Goal: Task Accomplishment & Management: Manage account settings

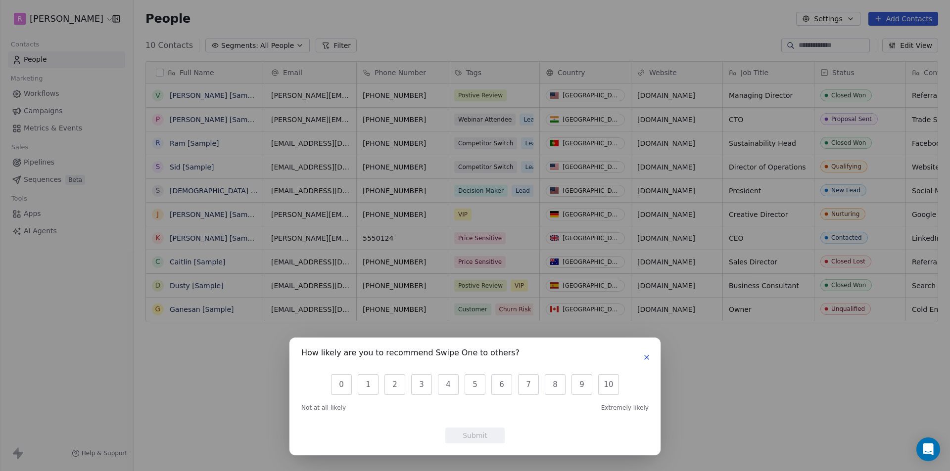
scroll to position [407, 809]
click at [645, 352] on button "button" at bounding box center [647, 358] width 12 height 12
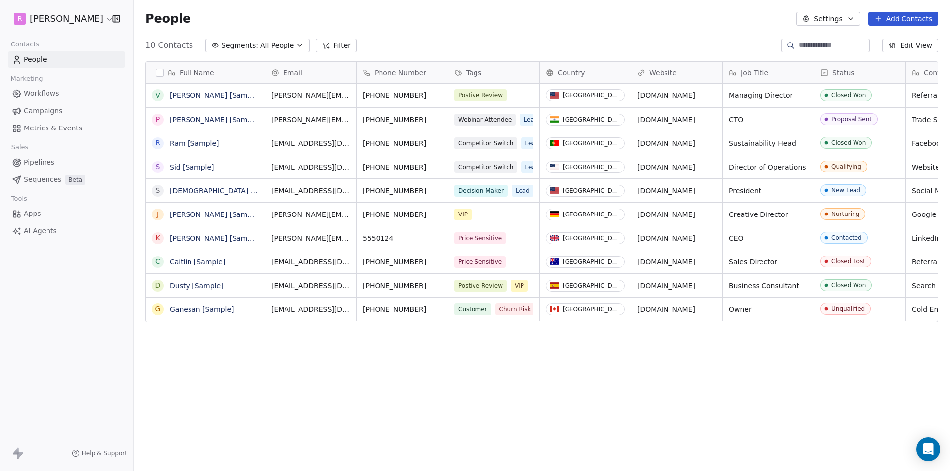
click at [79, 16] on html "R Rahul Nigam Contacts People Marketing Workflows Campaigns Metrics & Events Sa…" at bounding box center [475, 235] width 950 height 471
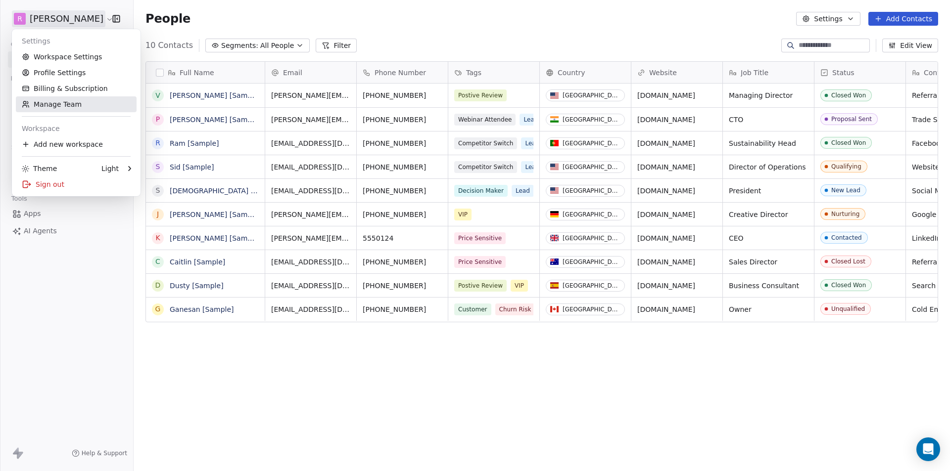
click at [63, 104] on link "Manage Team" at bounding box center [76, 104] width 121 height 16
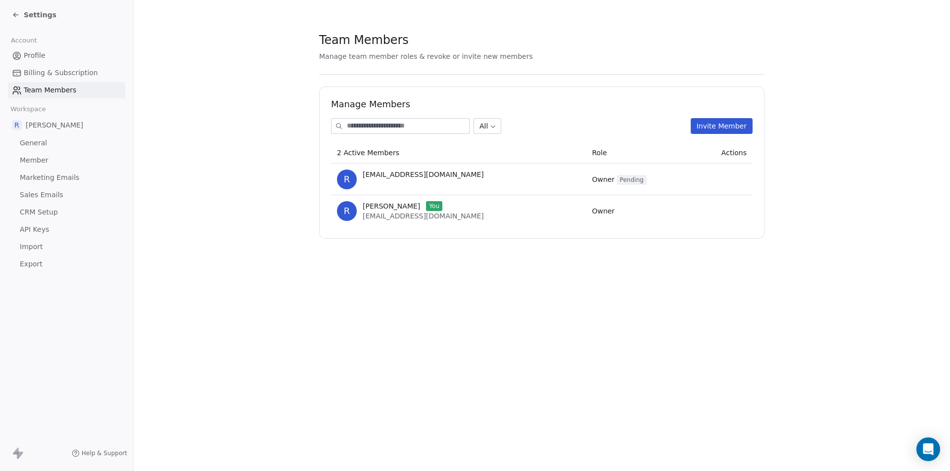
click at [866, 246] on section "Team Members Manage team member roles & revoke or invite new members Manage Mem…" at bounding box center [542, 135] width 816 height 271
click at [29, 49] on link "Profile" at bounding box center [66, 55] width 117 height 16
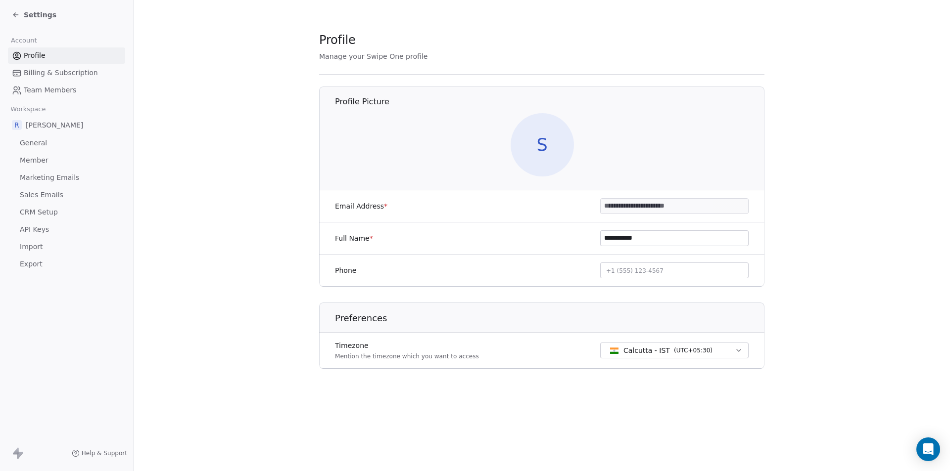
click at [211, 195] on section "**********" at bounding box center [542, 208] width 816 height 416
click at [72, 72] on span "Billing & Subscription" at bounding box center [61, 73] width 74 height 10
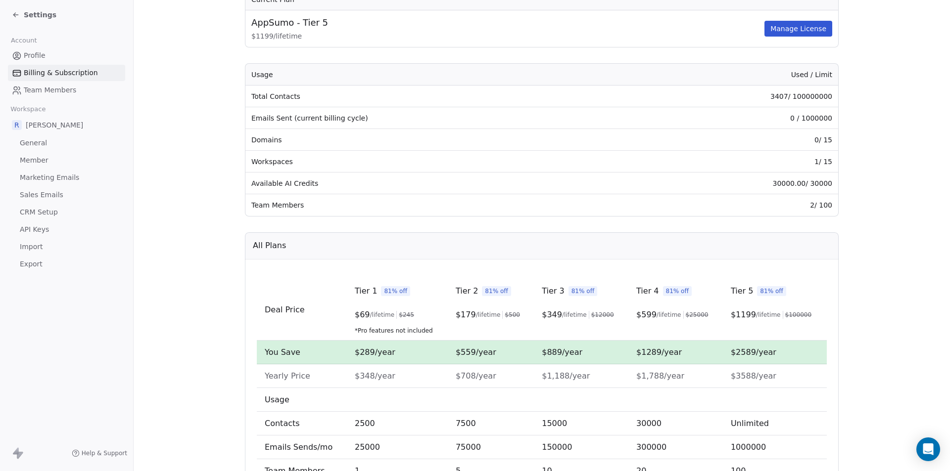
scroll to position [99, 0]
click at [60, 89] on span "Team Members" at bounding box center [50, 90] width 52 height 10
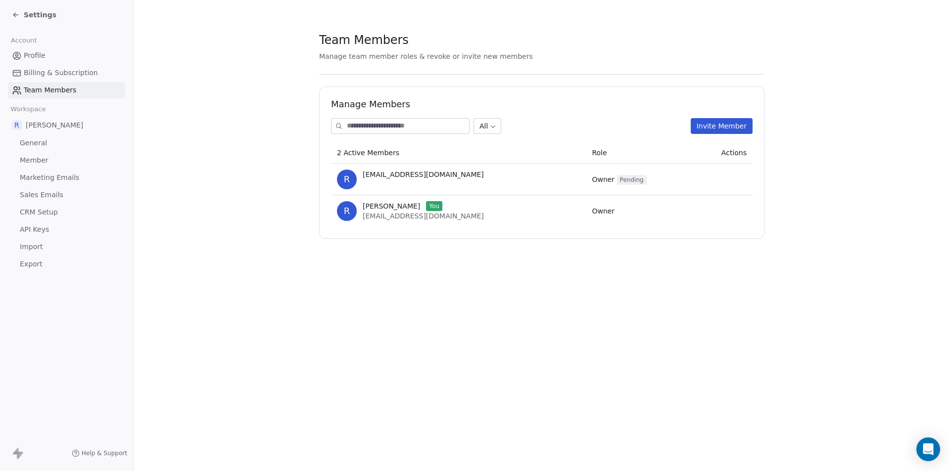
click at [175, 174] on section "Team Members Manage team member roles & revoke or invite new members Manage Mem…" at bounding box center [542, 135] width 816 height 271
click at [34, 160] on span "Member" at bounding box center [34, 160] width 29 height 10
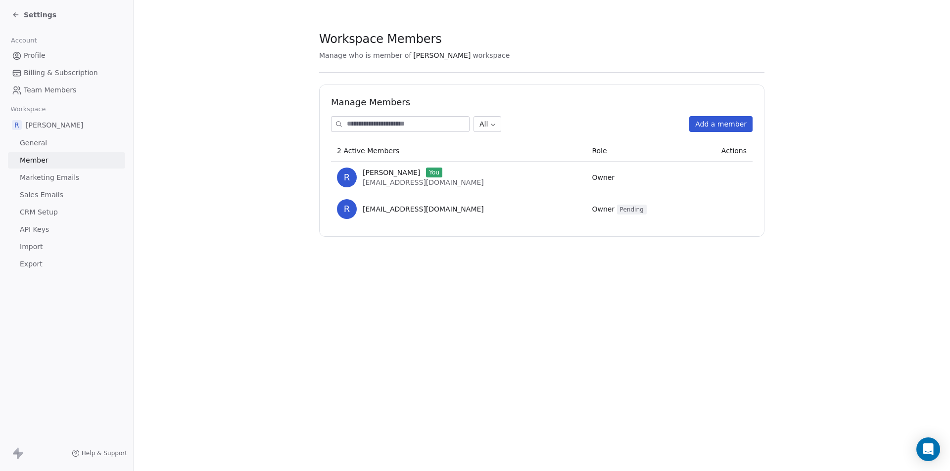
click at [218, 112] on section "Workspace Members Manage who is member of Rahul Nigam workspace Manage Members …" at bounding box center [542, 134] width 816 height 269
click at [41, 53] on span "Profile" at bounding box center [35, 55] width 22 height 10
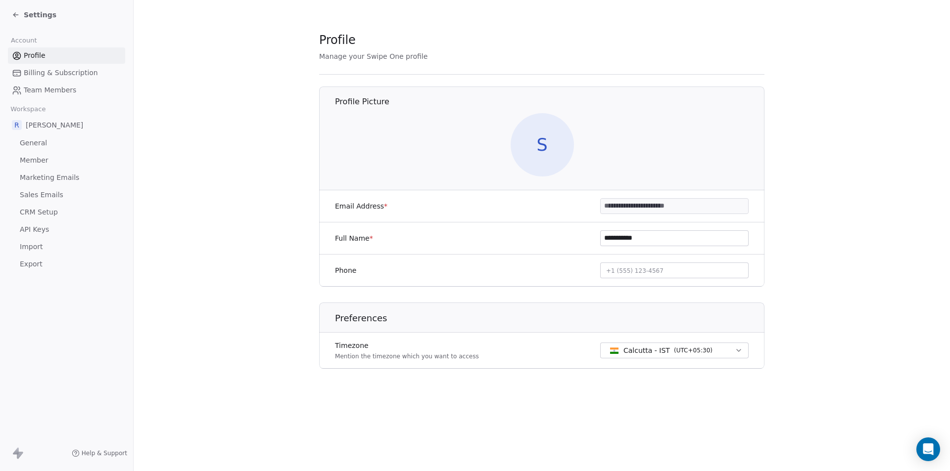
click at [657, 208] on input "**********" at bounding box center [673, 206] width 147 height 15
click at [873, 221] on section "**********" at bounding box center [542, 208] width 816 height 416
click at [169, 169] on section "**********" at bounding box center [542, 208] width 816 height 416
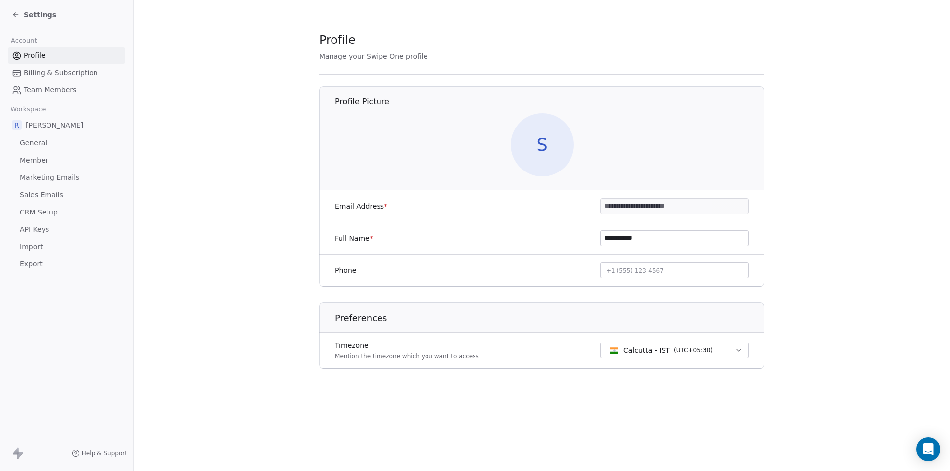
click at [196, 101] on section "**********" at bounding box center [542, 208] width 816 height 416
click at [39, 56] on span "Profile" at bounding box center [35, 55] width 22 height 10
click at [23, 14] on div "Settings" at bounding box center [34, 15] width 45 height 10
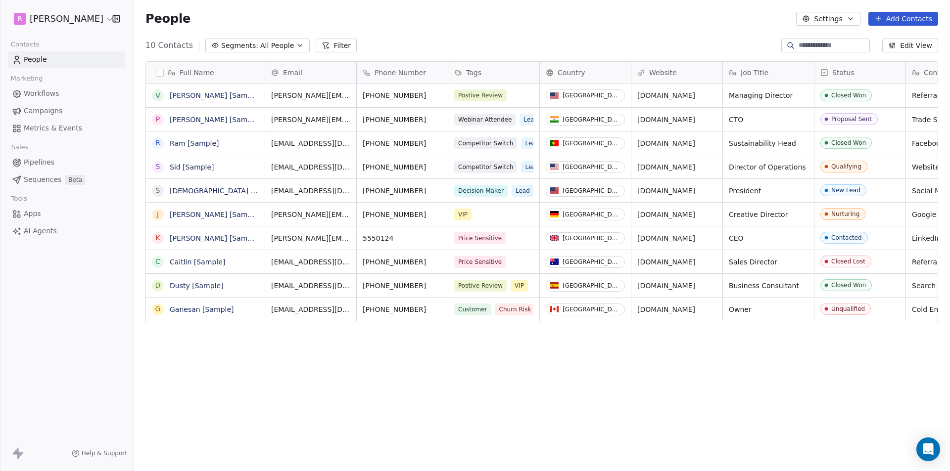
scroll to position [407, 809]
click at [88, 19] on html "R Rahul Nigam Contacts People Marketing Workflows Campaigns Metrics & Events Sa…" at bounding box center [475, 235] width 950 height 471
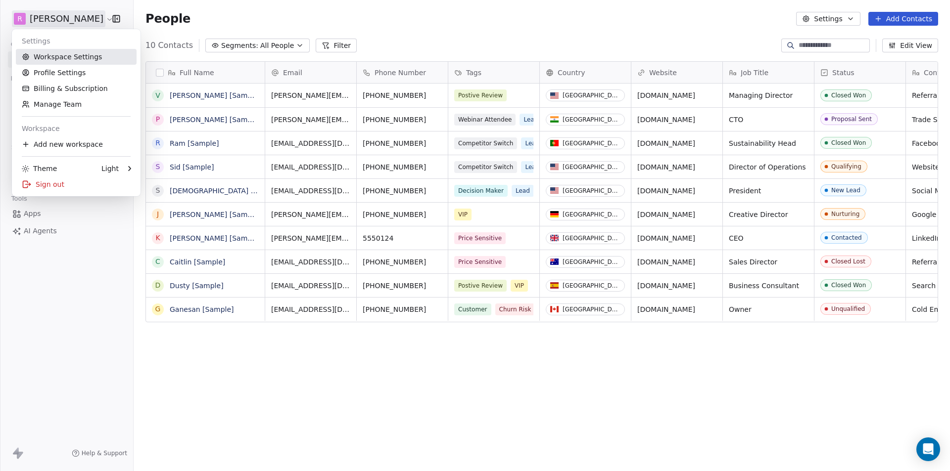
click at [50, 57] on link "Workspace Settings" at bounding box center [76, 57] width 121 height 16
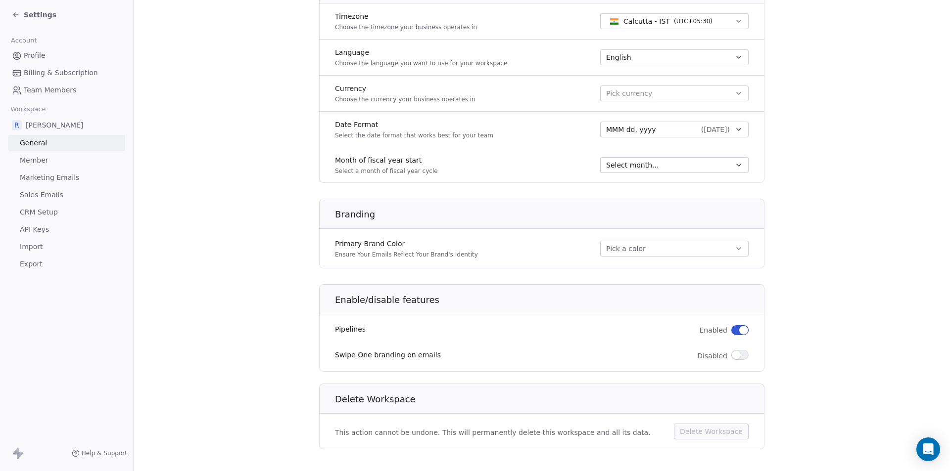
scroll to position [445, 0]
click at [40, 159] on span "Member" at bounding box center [34, 160] width 29 height 10
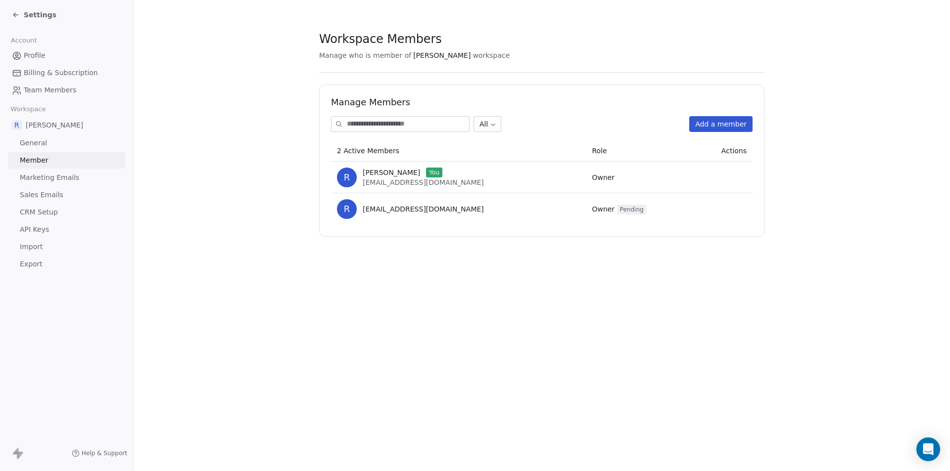
click at [36, 47] on span "Account" at bounding box center [23, 40] width 35 height 15
click at [34, 68] on span "Billing & Subscription" at bounding box center [61, 73] width 74 height 10
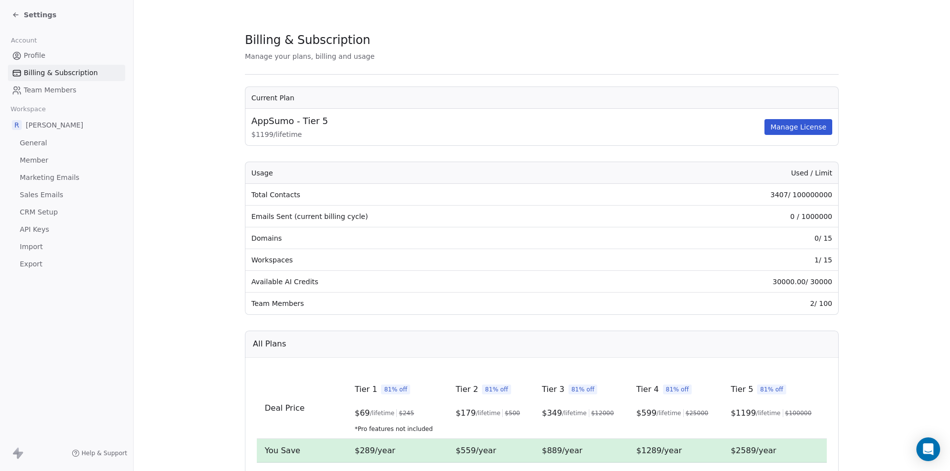
click at [826, 196] on td "3407 / 100000000" at bounding box center [730, 195] width 216 height 22
drag, startPoint x: 827, startPoint y: 218, endPoint x: 802, endPoint y: 219, distance: 25.3
click at [802, 219] on td "0 / 1000000" at bounding box center [730, 217] width 216 height 22
click at [873, 195] on section "Billing & Subscription Manage your plans, billing and usage Current Plan AppSum…" at bounding box center [542, 352] width 816 height 704
click at [912, 168] on section "Billing & Subscription Manage your plans, billing and usage Current Plan AppSum…" at bounding box center [542, 352] width 816 height 704
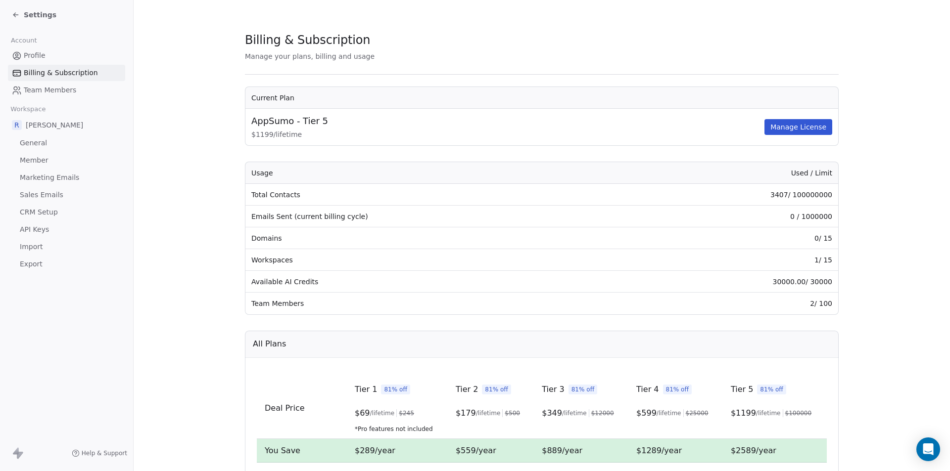
click at [39, 212] on span "CRM Setup" at bounding box center [39, 212] width 38 height 10
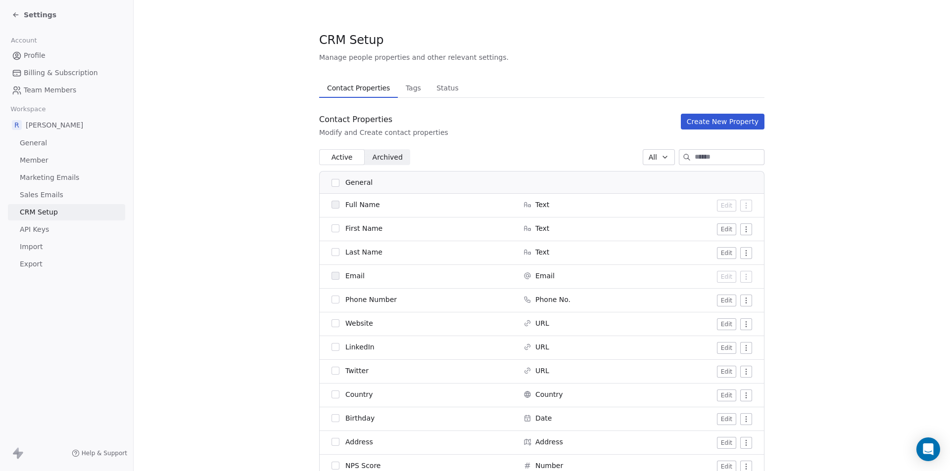
click at [40, 55] on span "Profile" at bounding box center [35, 55] width 22 height 10
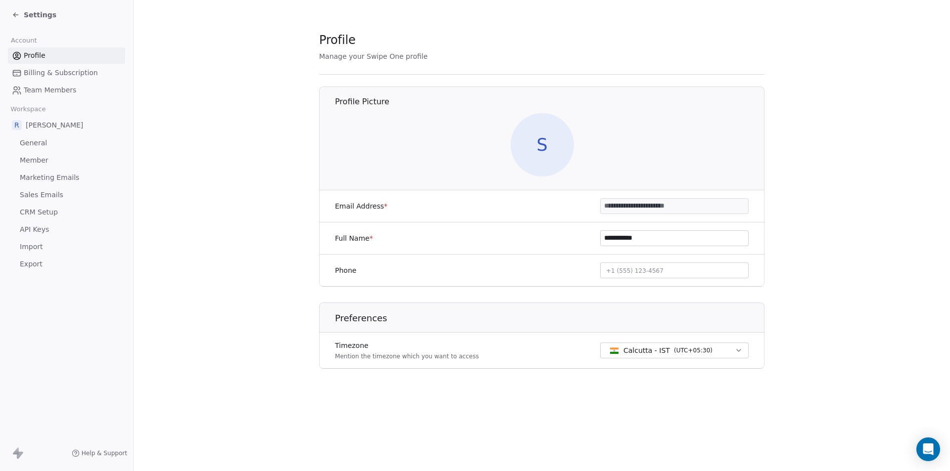
click at [36, 13] on span "Settings" at bounding box center [40, 15] width 33 height 10
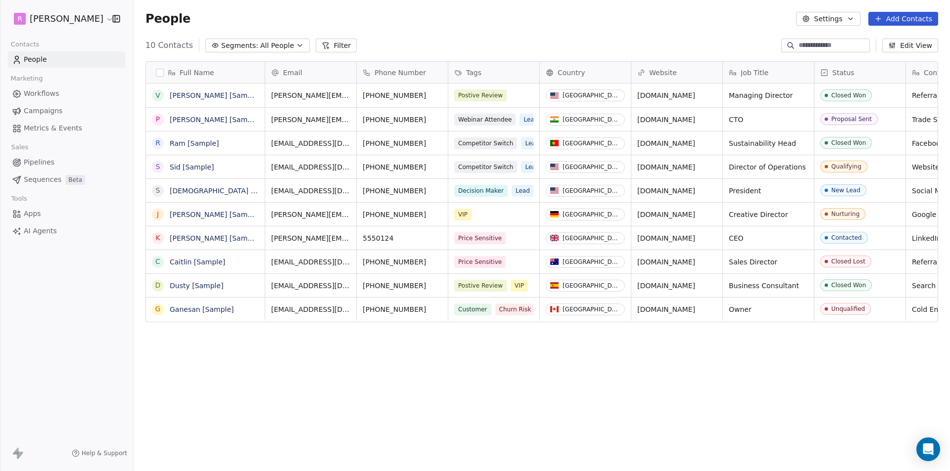
scroll to position [407, 809]
click at [245, 25] on div "People Settings Add Contacts" at bounding box center [541, 19] width 792 height 14
click at [45, 66] on link "People" at bounding box center [66, 59] width 117 height 16
click at [87, 17] on html "R Rahul Nigam Contacts People Marketing Workflows Campaigns Metrics & Events Sa…" at bounding box center [475, 235] width 950 height 471
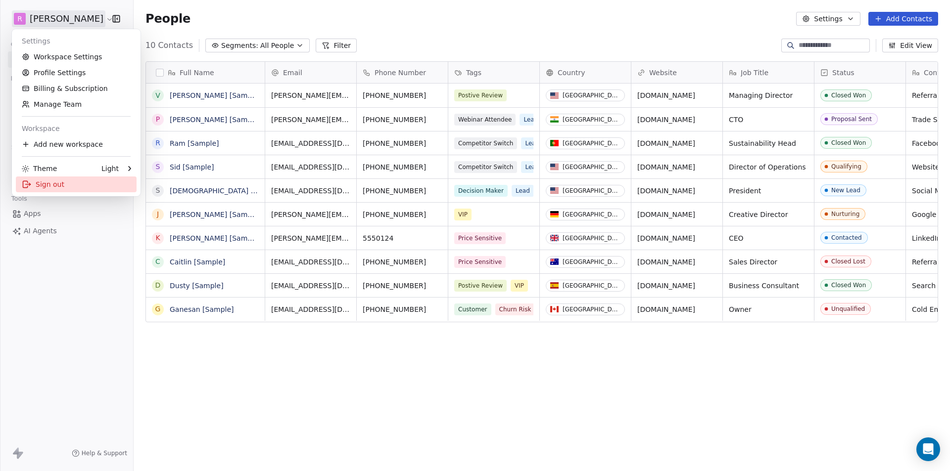
click at [43, 186] on div "Sign out" at bounding box center [76, 185] width 121 height 16
